Goal: Find specific page/section: Find specific page/section

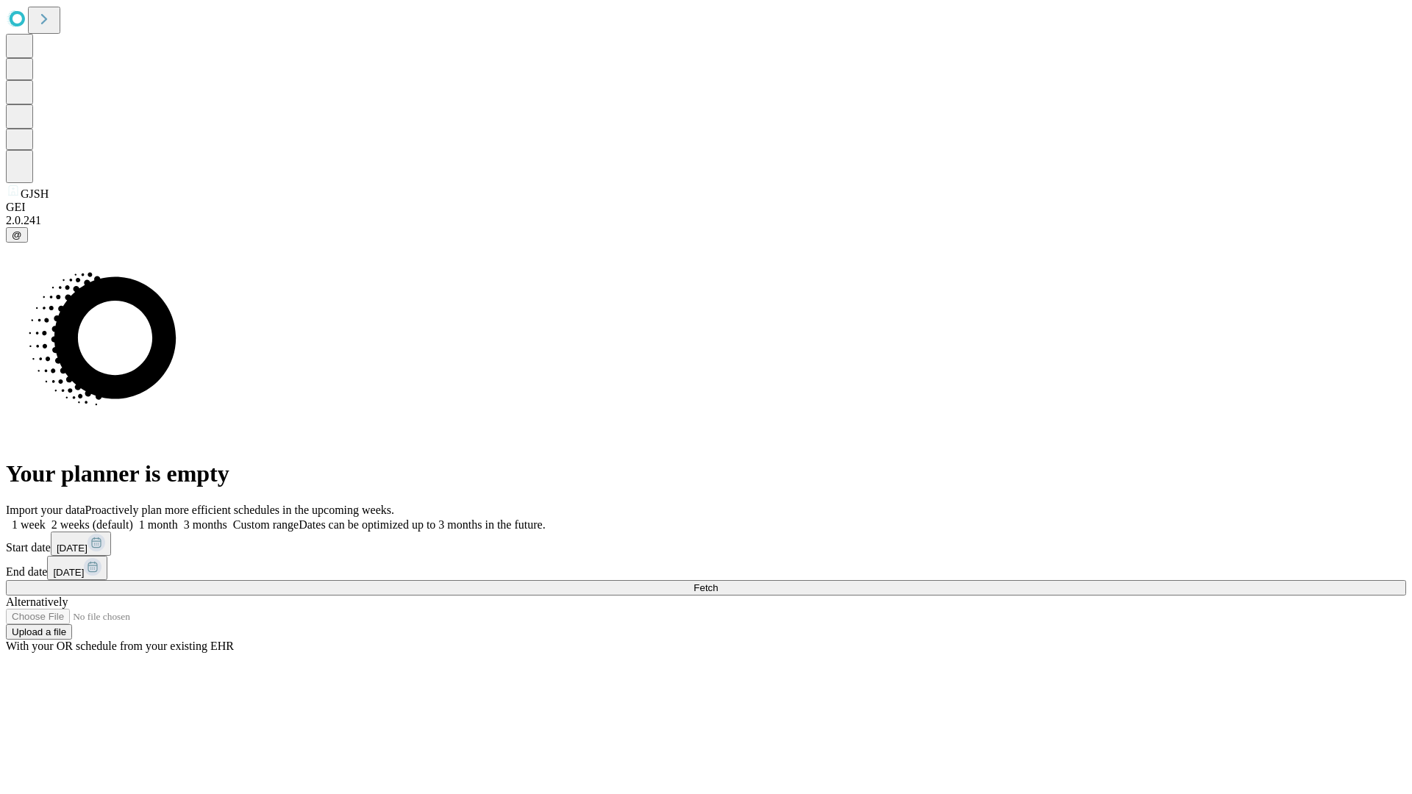
click at [718, 582] on span "Fetch" at bounding box center [705, 587] width 24 height 11
